Goal: Transaction & Acquisition: Purchase product/service

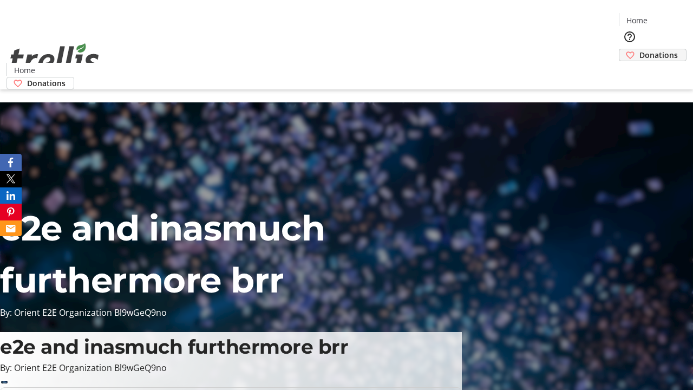
click at [640, 49] on span "Donations" at bounding box center [659, 54] width 38 height 11
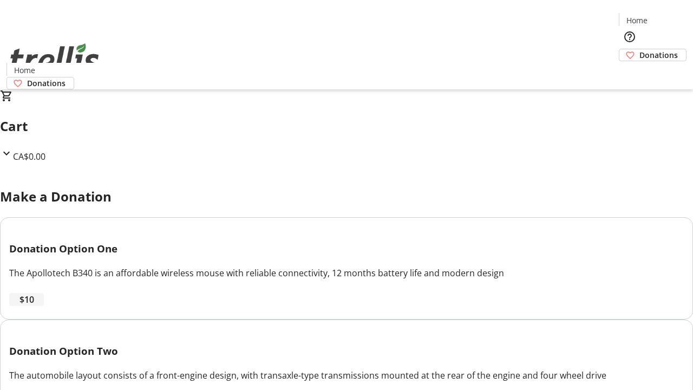
click at [34, 306] on span "$10" at bounding box center [26, 299] width 15 height 13
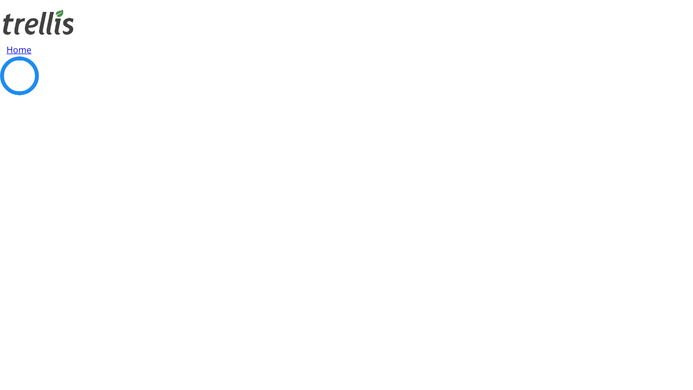
select select "CA"
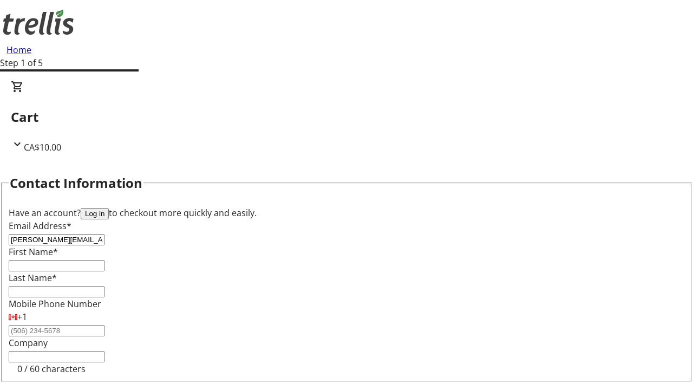
type input "[PERSON_NAME][EMAIL_ADDRESS][DOMAIN_NAME]"
type input "[PERSON_NAME]"
type input "[STREET_ADDRESS][PERSON_NAME]"
type input "Kelowna"
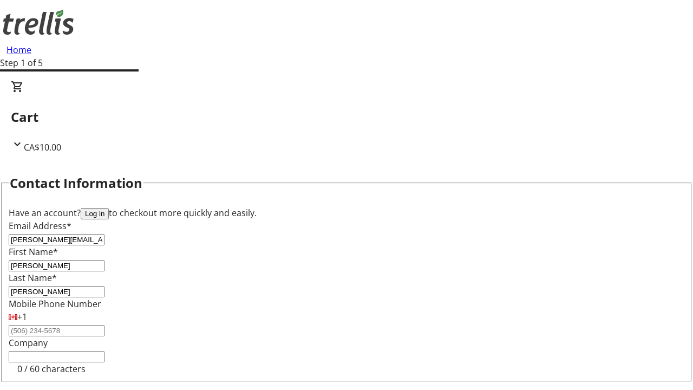
select select "BC"
type input "Kelowna"
type input "V1Y 0C2"
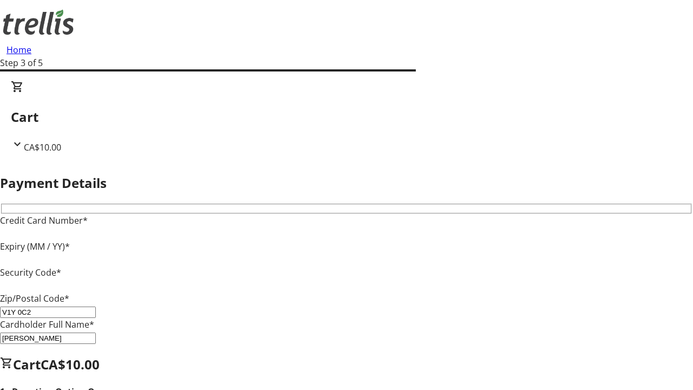
type input "V1Y 0C2"
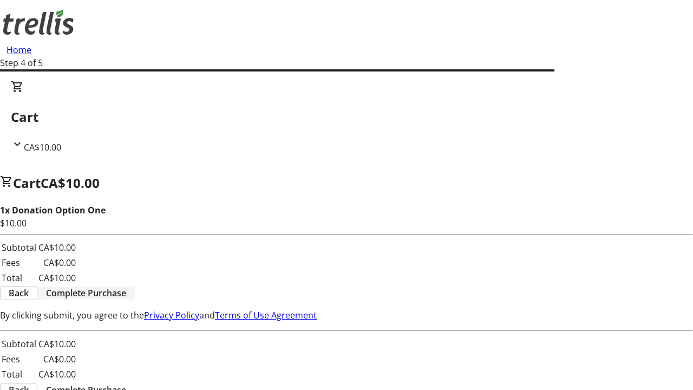
click at [126, 287] on span "Complete Purchase" at bounding box center [86, 293] width 80 height 13
